Goal: Task Accomplishment & Management: Use online tool/utility

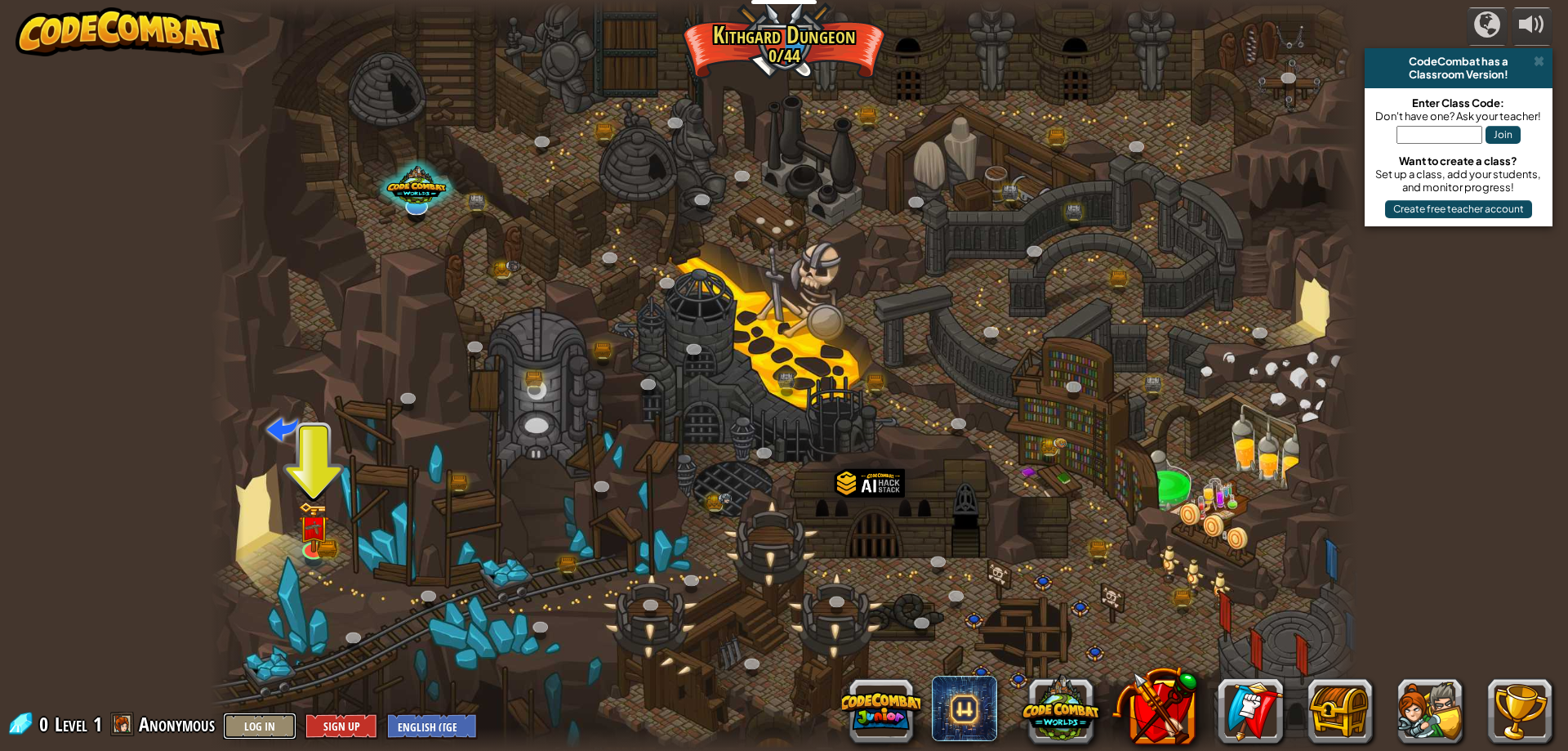
click at [286, 721] on button "Log In" at bounding box center [260, 726] width 74 height 27
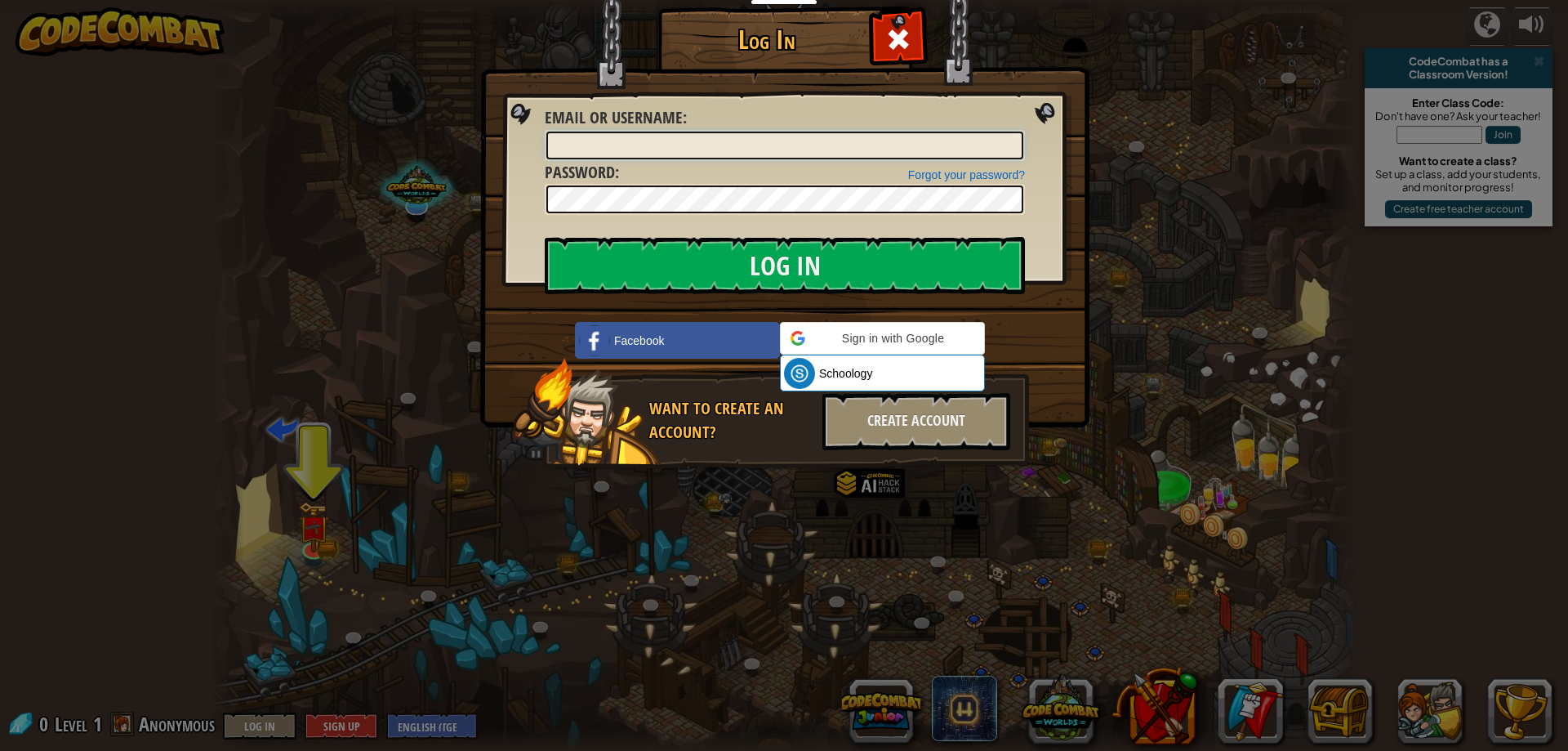
type input "DrE20254"
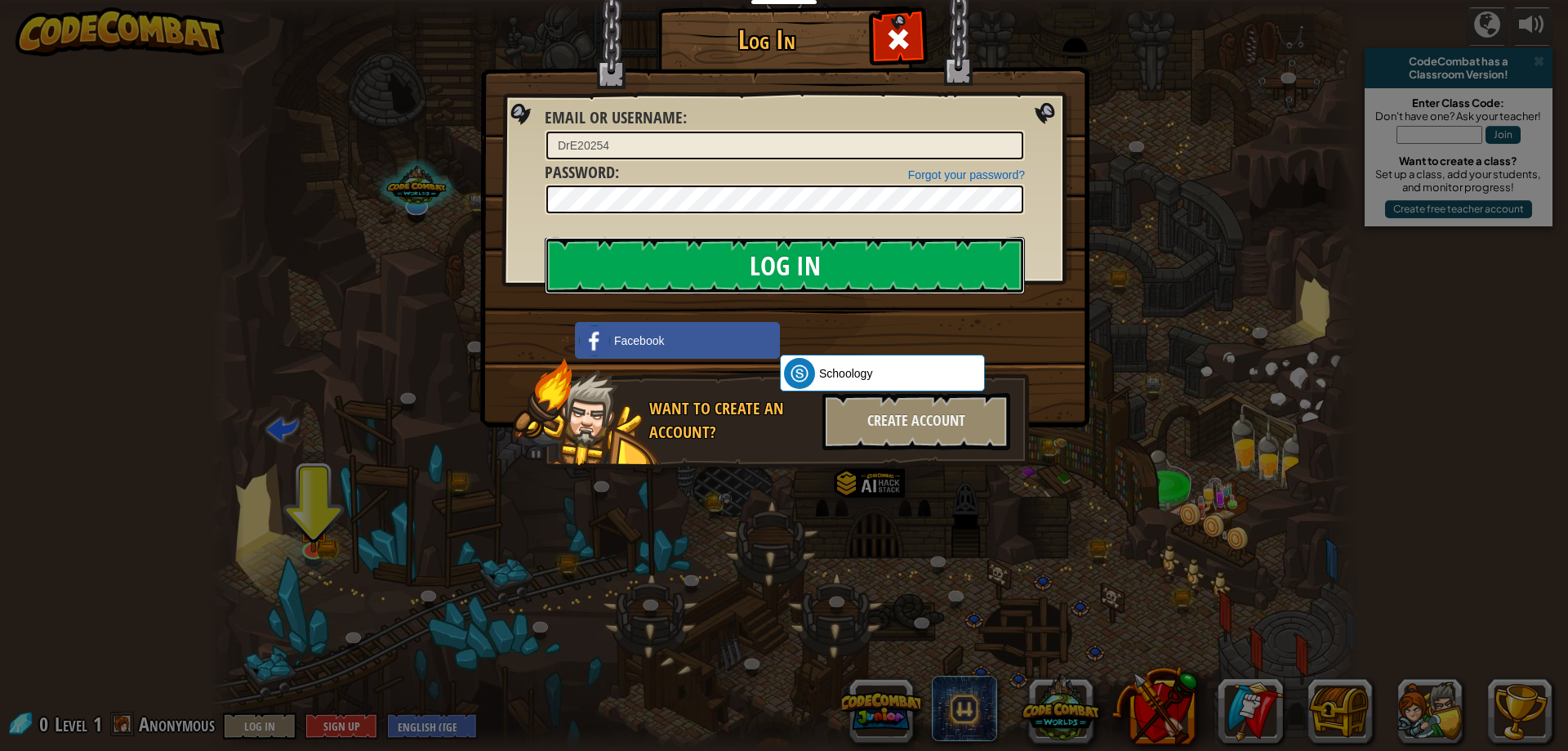
click at [785, 264] on input "Log In" at bounding box center [785, 266] width 480 height 57
